Goal: Information Seeking & Learning: Learn about a topic

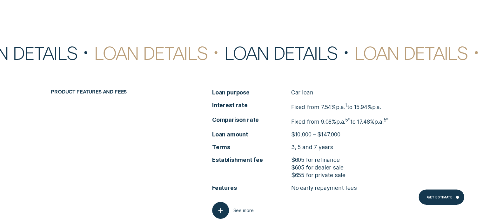
scroll to position [2332, 0]
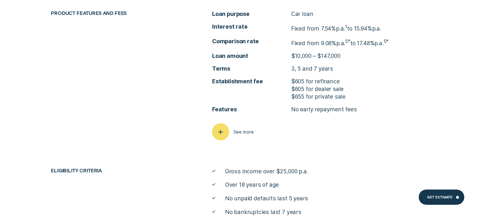
click at [226, 127] on div "button" at bounding box center [220, 131] width 17 height 17
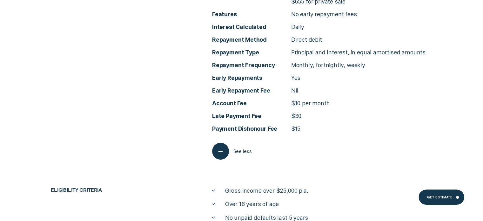
scroll to position [2427, 0]
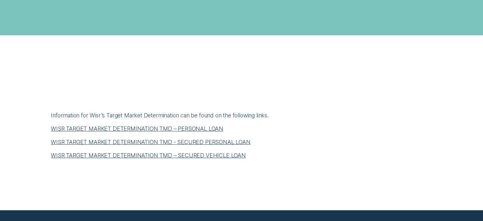
scroll to position [222, 0]
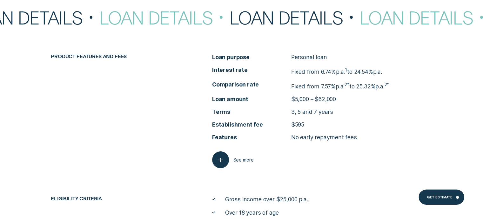
scroll to position [2447, 0]
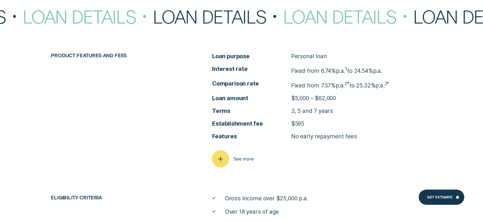
click at [222, 154] on icon "button" at bounding box center [220, 159] width 9 height 10
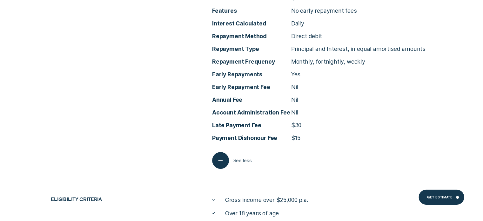
scroll to position [2574, 0]
